Goal: Browse casually: Explore the website without a specific task or goal

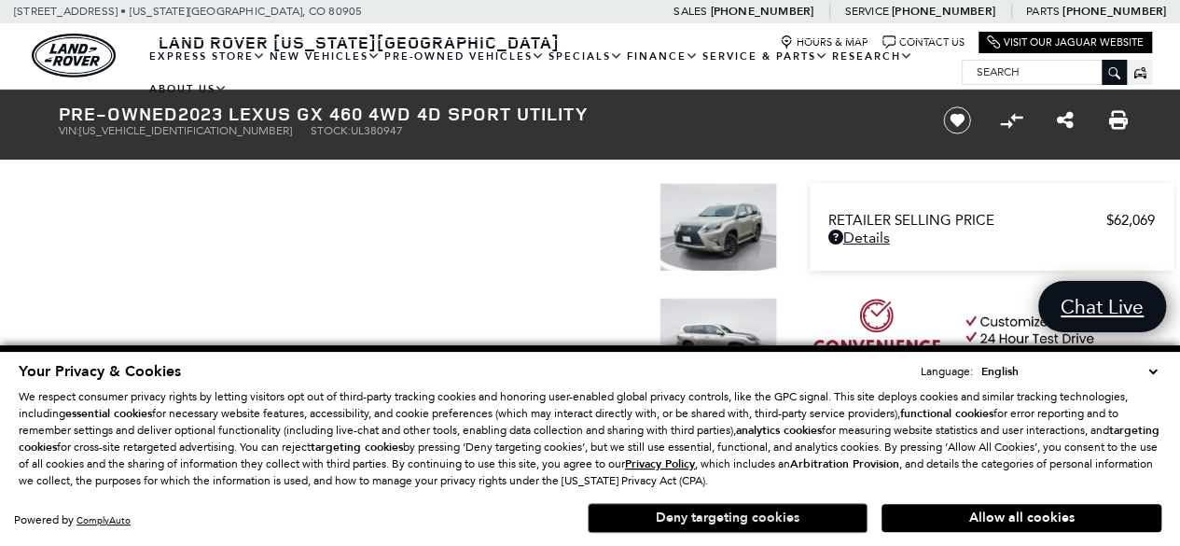
click at [677, 518] on button "Deny targeting cookies" at bounding box center [728, 518] width 280 height 30
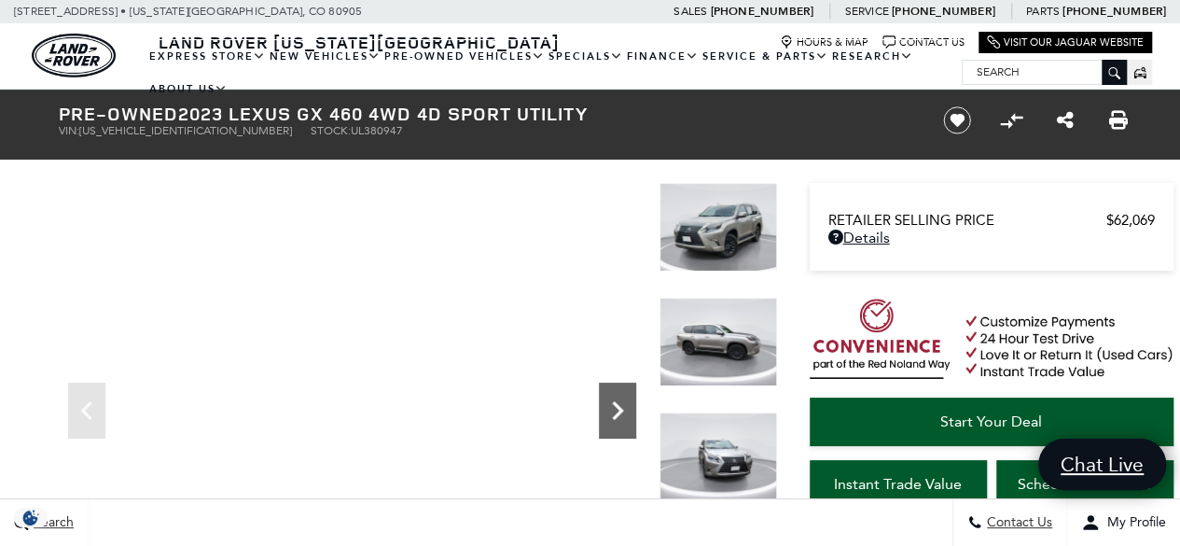
click at [623, 402] on icon "Next" at bounding box center [617, 410] width 37 height 37
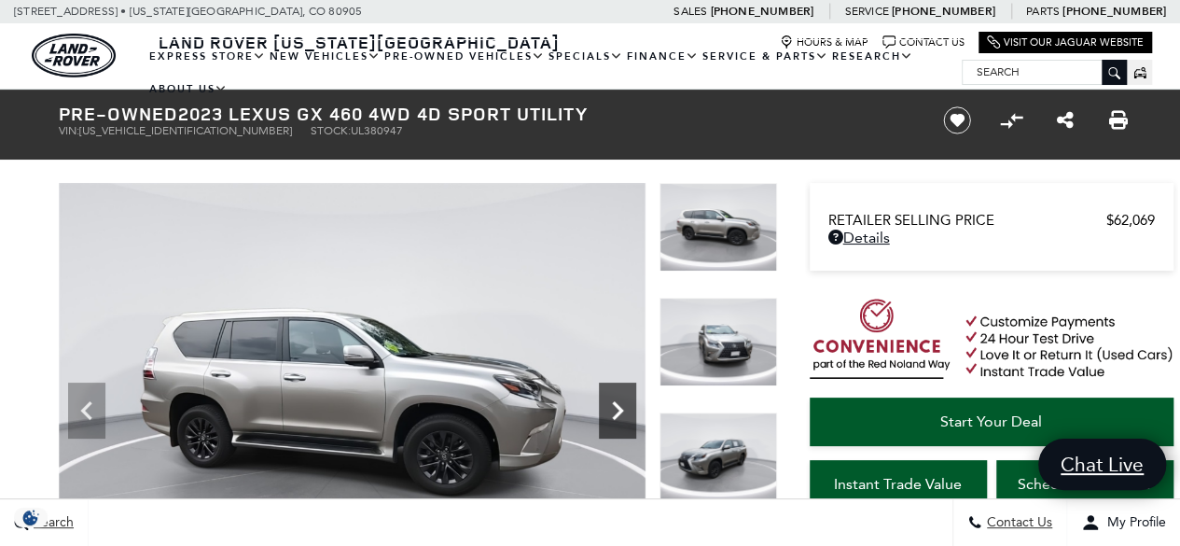
click at [623, 402] on icon "Next" at bounding box center [617, 410] width 37 height 37
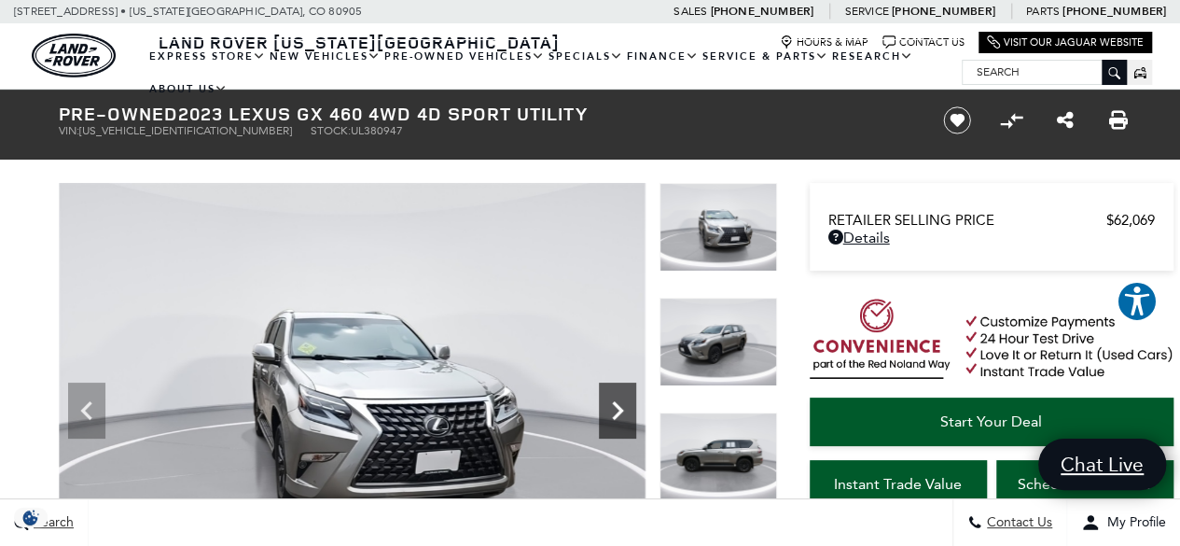
click at [623, 402] on icon "Next" at bounding box center [617, 410] width 37 height 37
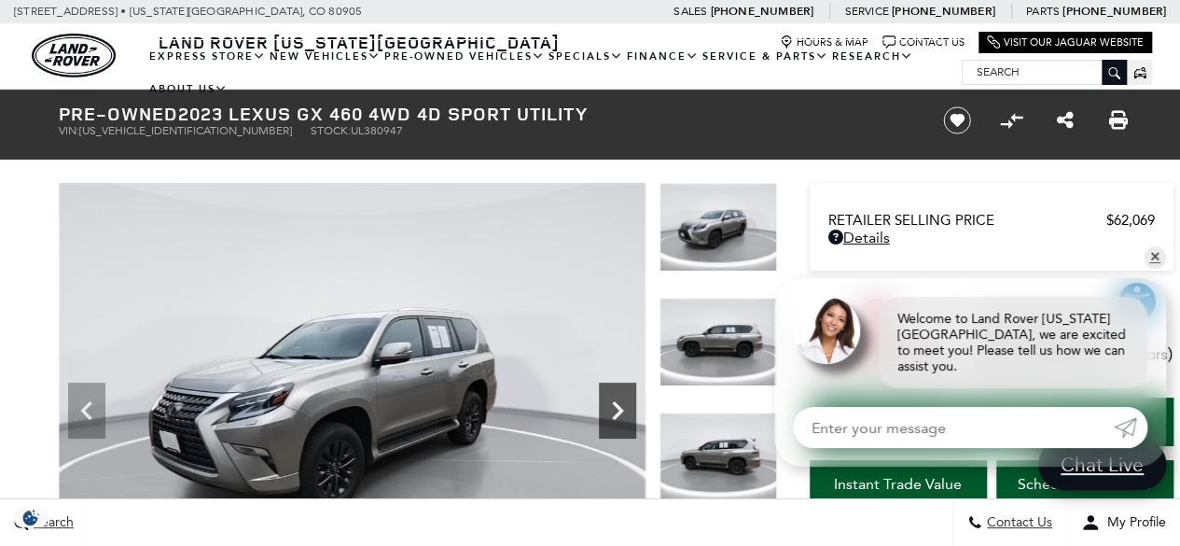
click at [623, 402] on icon "Next" at bounding box center [617, 410] width 37 height 37
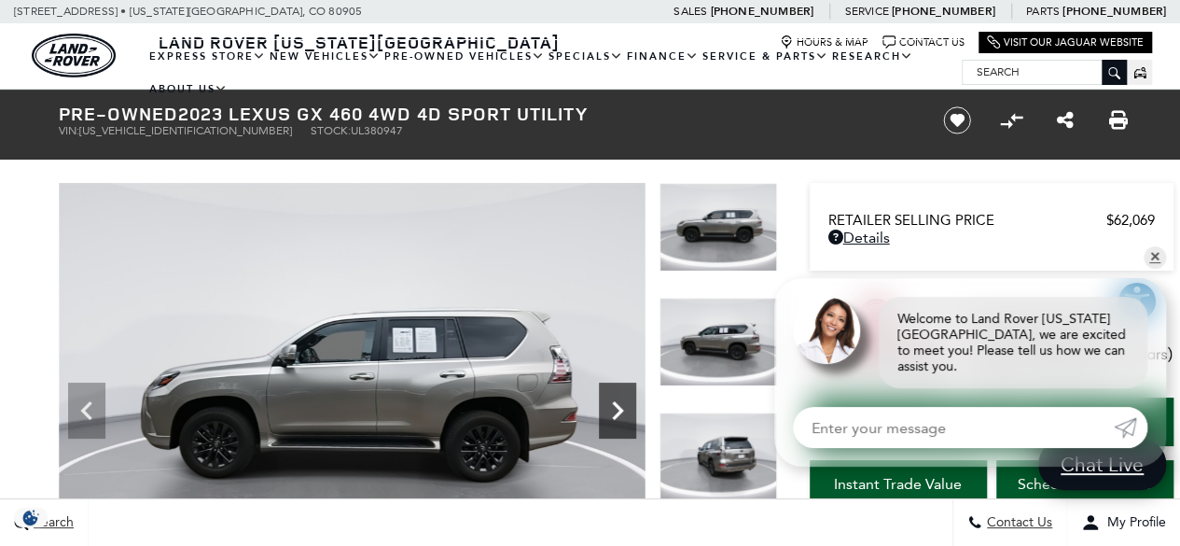
click at [623, 402] on icon "Next" at bounding box center [617, 410] width 37 height 37
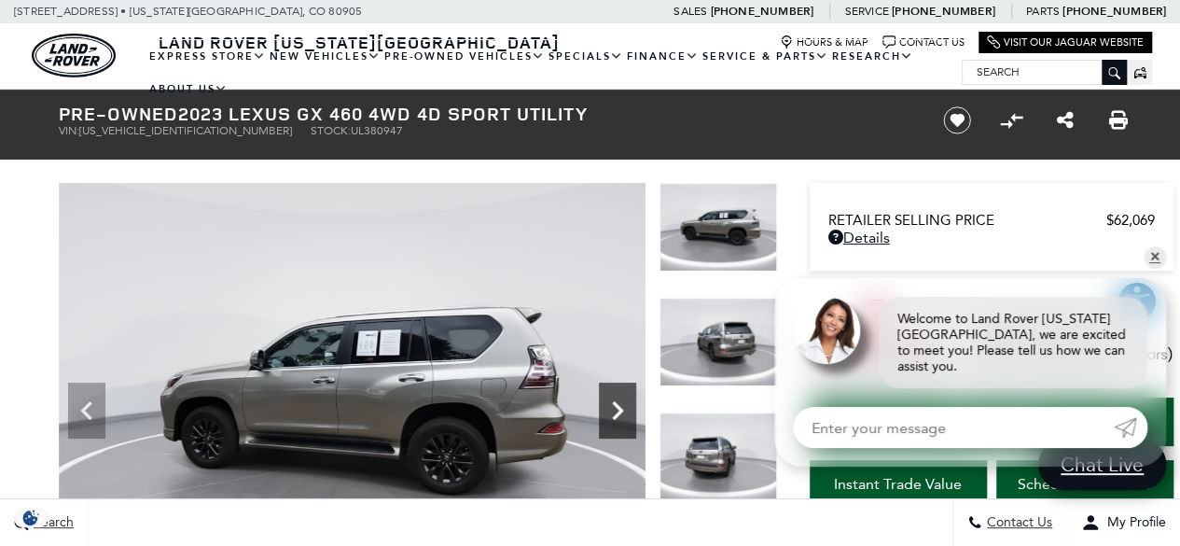
click at [623, 402] on icon "Next" at bounding box center [617, 410] width 37 height 37
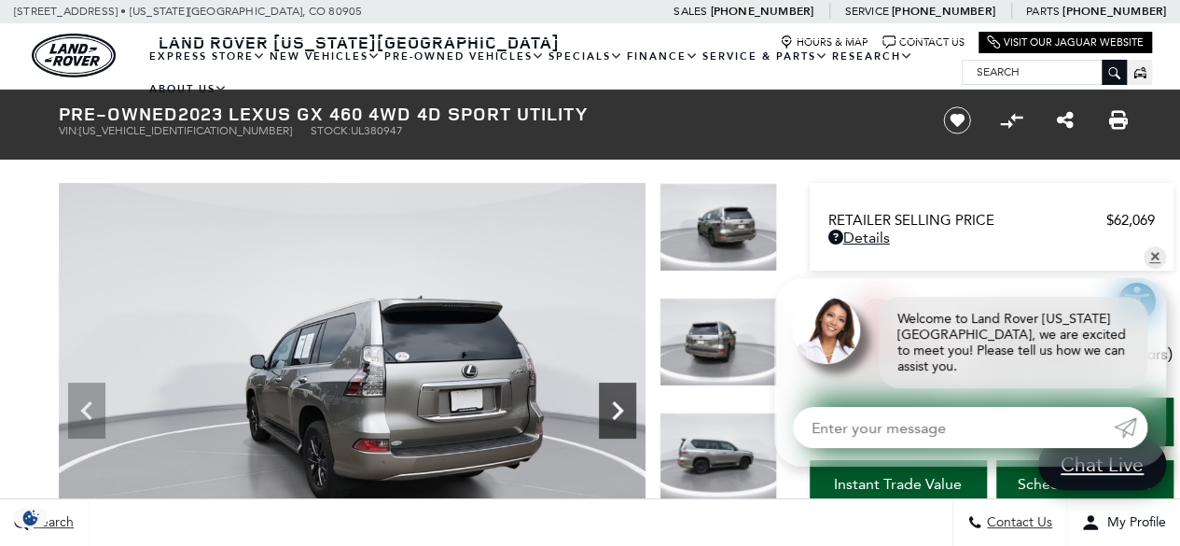
click at [623, 402] on icon "Next" at bounding box center [617, 410] width 37 height 37
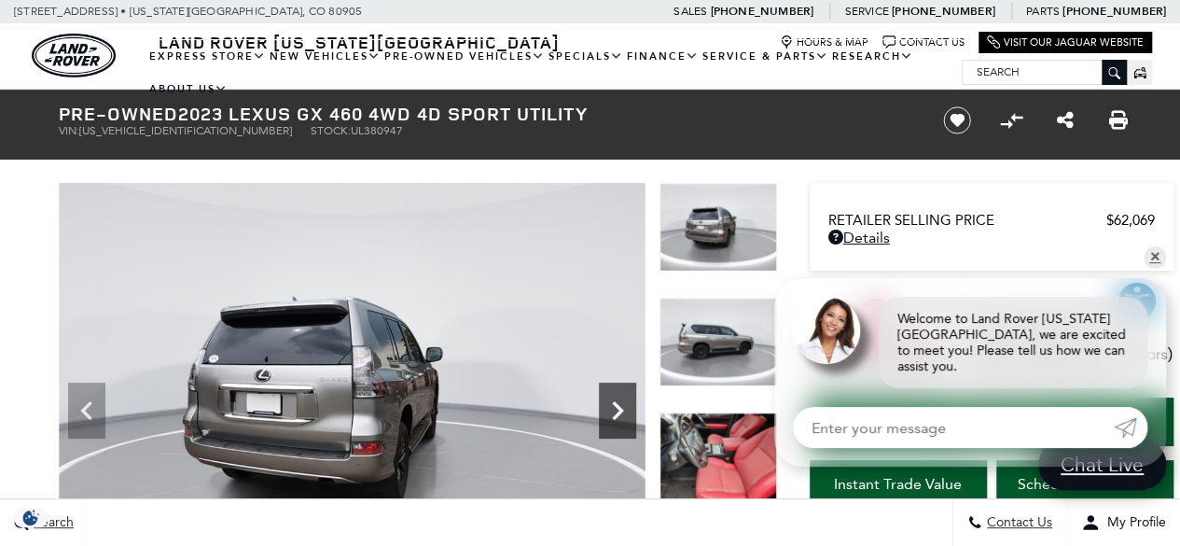
click at [623, 402] on icon "Next" at bounding box center [617, 410] width 37 height 37
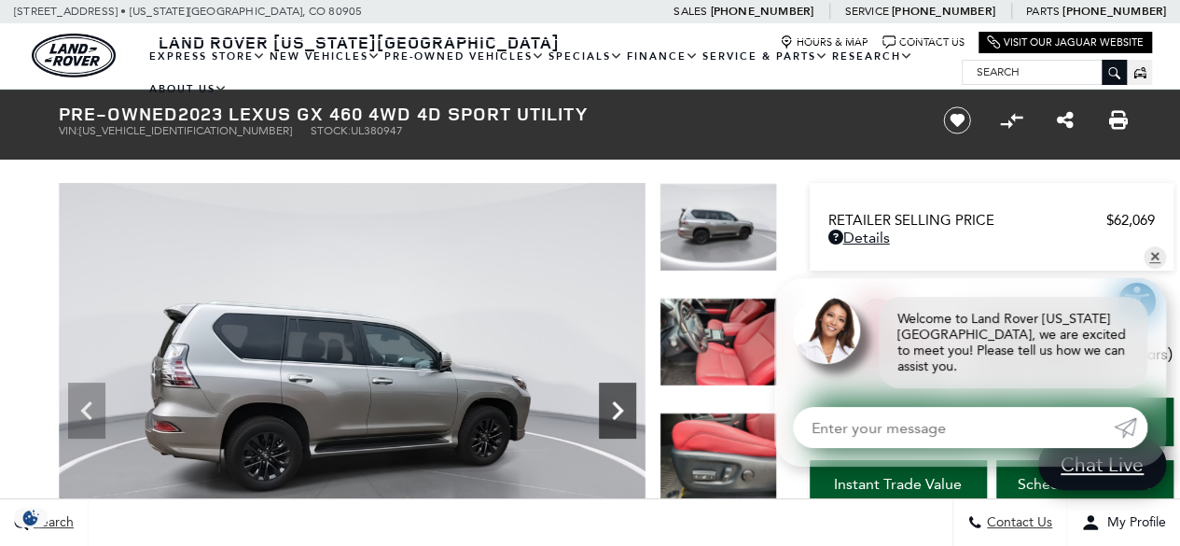
click at [623, 402] on icon "Next" at bounding box center [617, 410] width 37 height 37
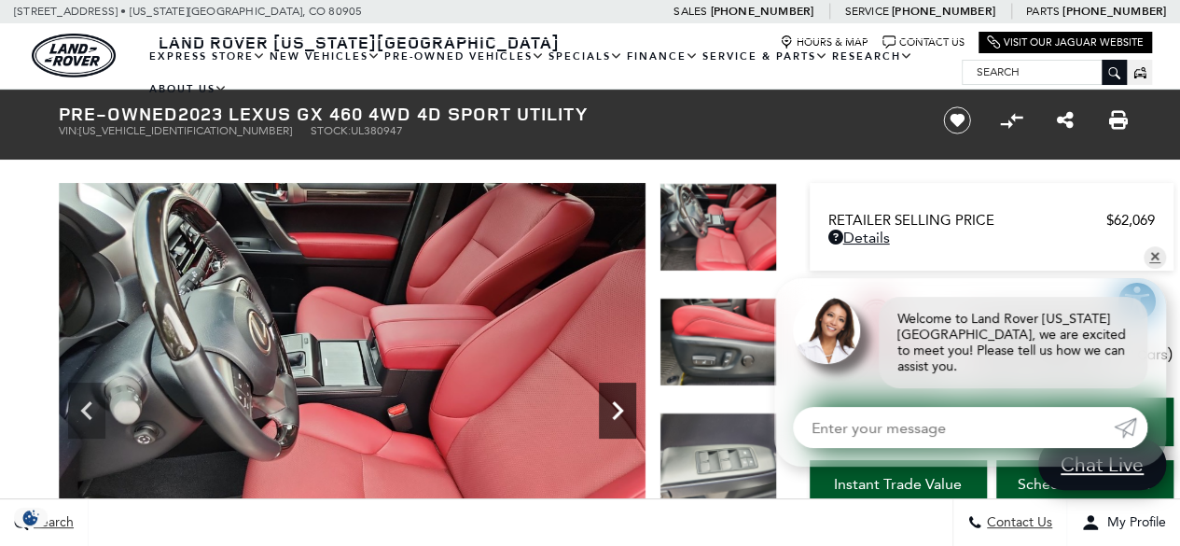
click at [623, 402] on icon "Next" at bounding box center [617, 410] width 37 height 37
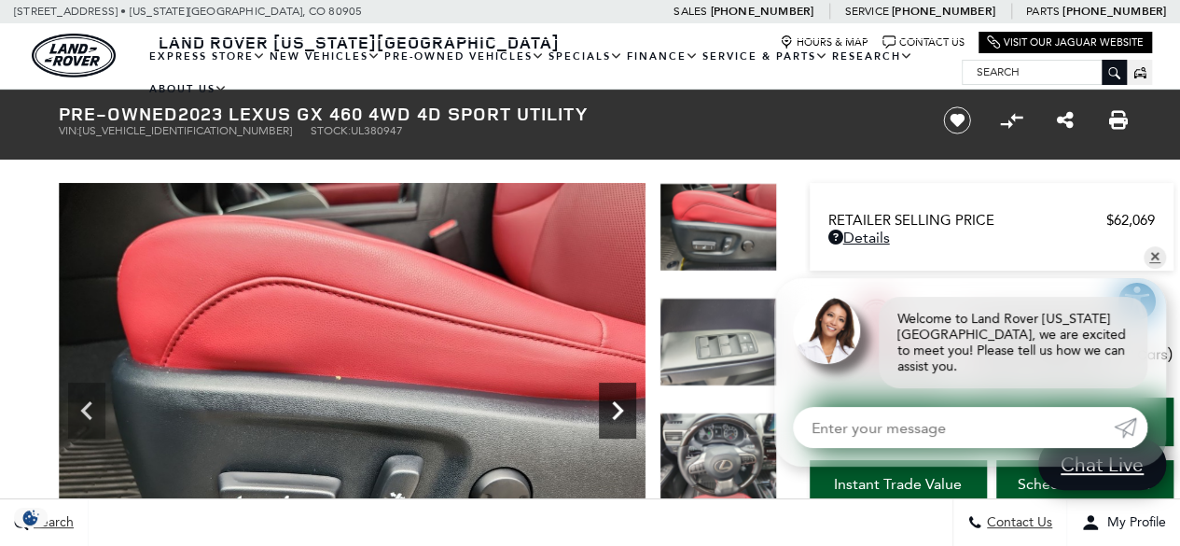
click at [623, 402] on icon "Next" at bounding box center [617, 410] width 37 height 37
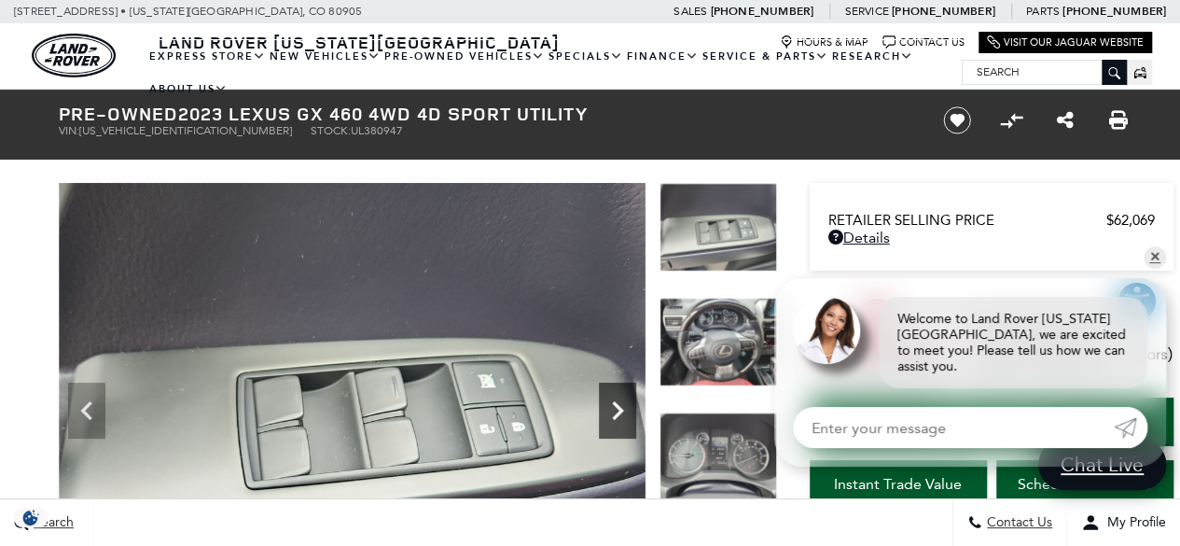
click at [623, 402] on icon "Next" at bounding box center [617, 410] width 37 height 37
